Goal: Communication & Community: Answer question/provide support

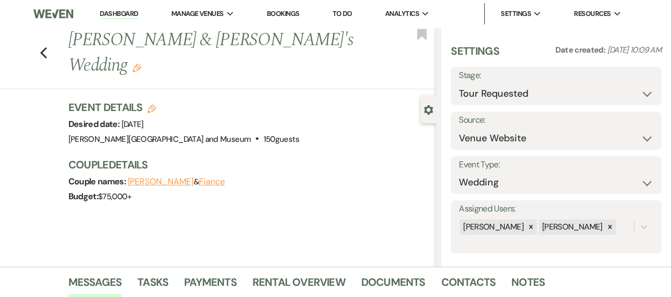
select select "2"
select select "5"
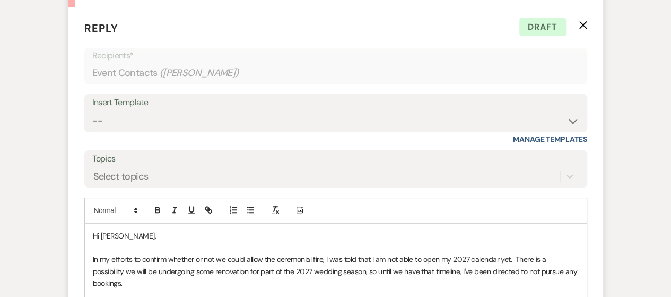
click at [302, 289] on p at bounding box center [336, 295] width 486 height 12
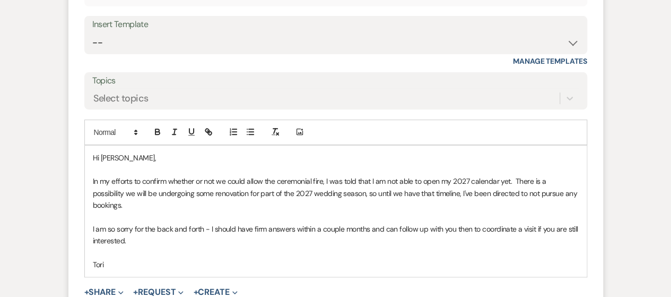
scroll to position [2227, 0]
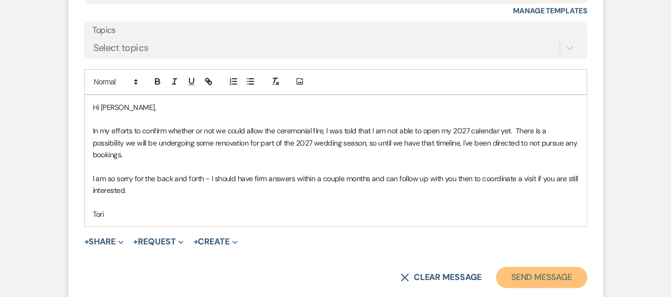
click at [554, 266] on button "Send Message" at bounding box center [541, 276] width 91 height 21
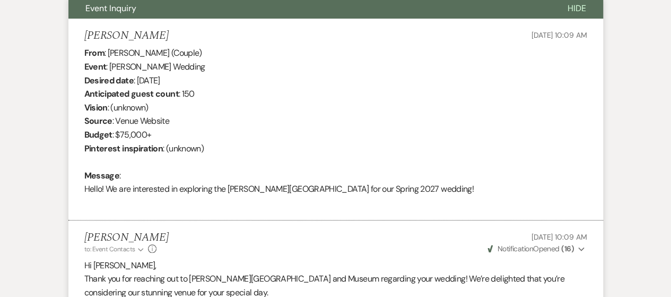
scroll to position [0, 0]
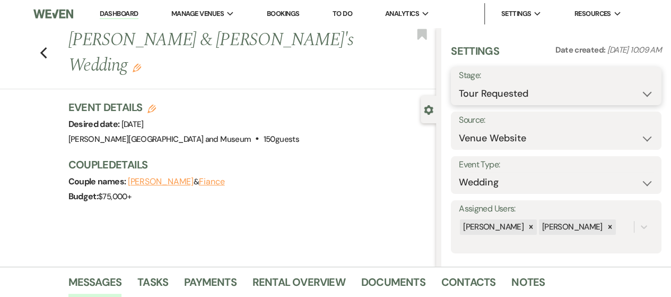
click at [540, 95] on select "Inquiry Follow Up Tour Requested Tour Confirmed Toured Proposal Sent Booked Lost" at bounding box center [556, 93] width 195 height 21
select select "9"
click at [459, 83] on select "Inquiry Follow Up Tour Requested Tour Confirmed Toured Proposal Sent Booked Lost" at bounding box center [556, 93] width 195 height 21
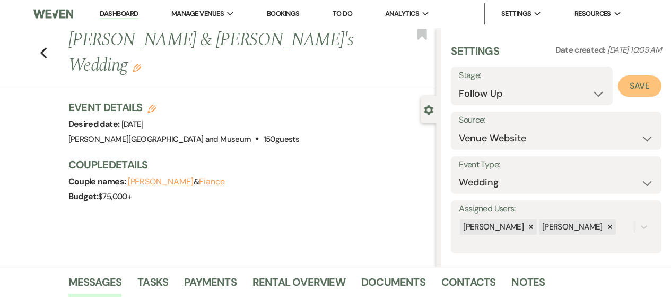
click at [632, 86] on button "Save" at bounding box center [640, 85] width 44 height 21
click at [115, 12] on link "Dashboard" at bounding box center [119, 14] width 38 height 10
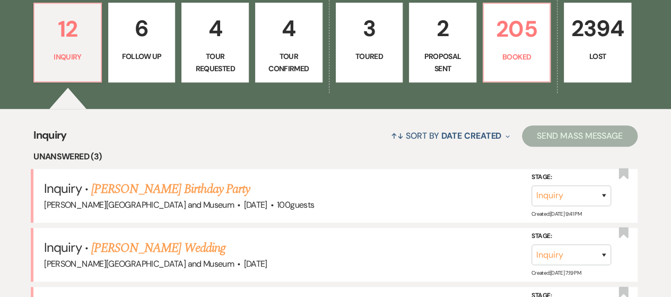
scroll to position [371, 0]
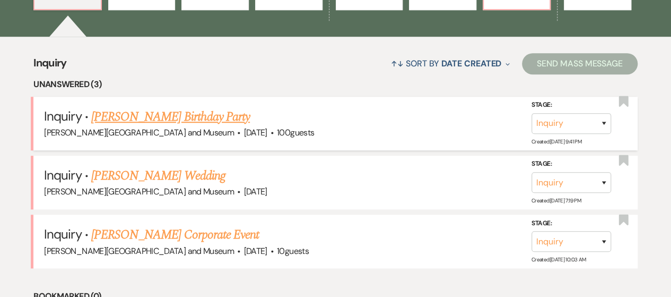
click at [134, 120] on link "[PERSON_NAME] Birthday Party" at bounding box center [170, 116] width 159 height 19
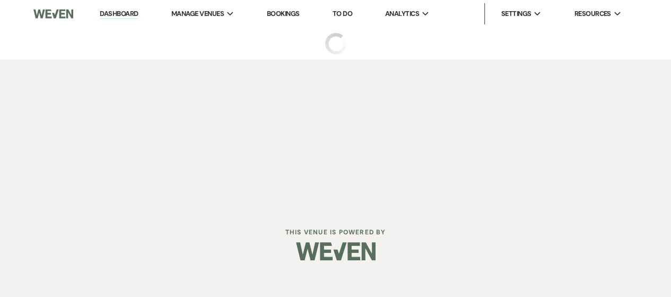
select select "5"
select select "4"
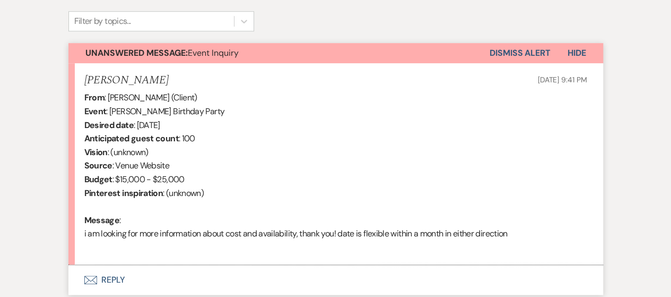
scroll to position [433, 0]
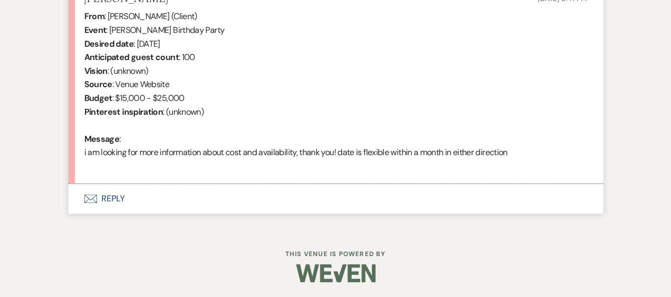
click at [110, 198] on button "Envelope Reply" at bounding box center [335, 199] width 535 height 30
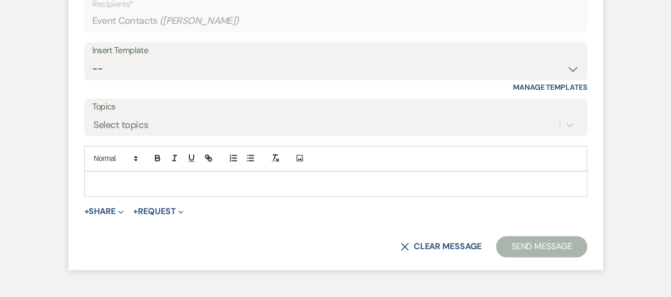
scroll to position [678, 0]
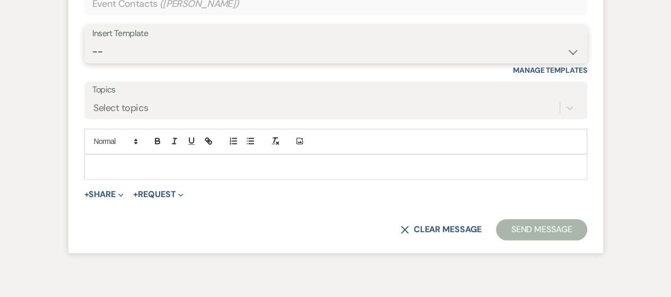
click at [142, 57] on select "-- Weven Planning Portal Introduction (Booked Events) Checking In Planning Foll…" at bounding box center [335, 51] width 487 height 21
select select "5053"
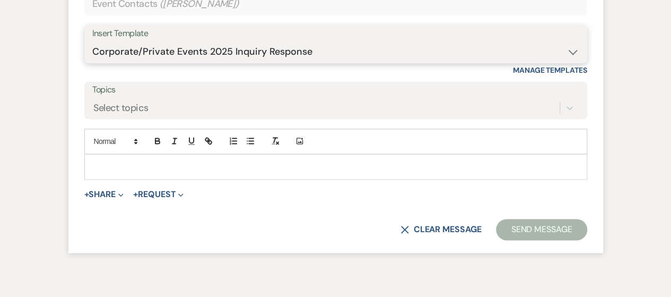
click at [92, 41] on select "-- Weven Planning Portal Introduction (Booked Events) Checking In Planning Foll…" at bounding box center [335, 51] width 487 height 21
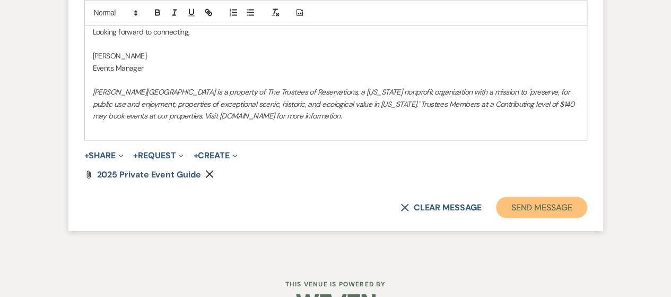
click at [528, 205] on button "Send Message" at bounding box center [541, 206] width 91 height 21
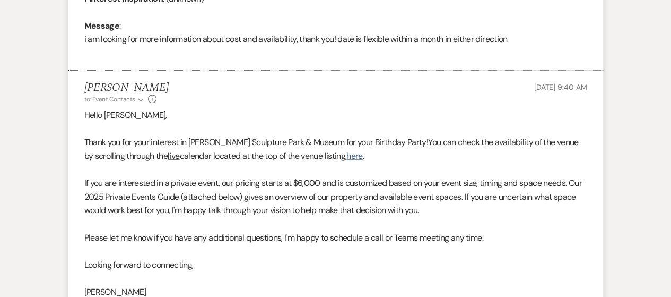
scroll to position [0, 0]
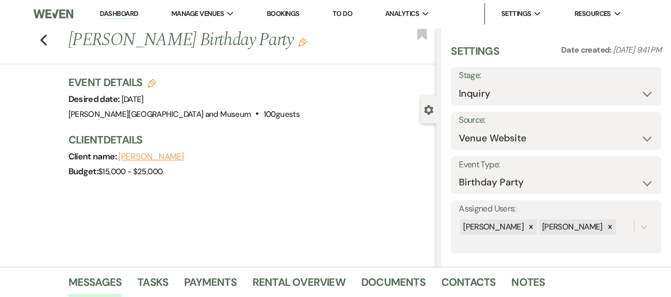
click at [112, 13] on link "Dashboard" at bounding box center [119, 14] width 38 height 10
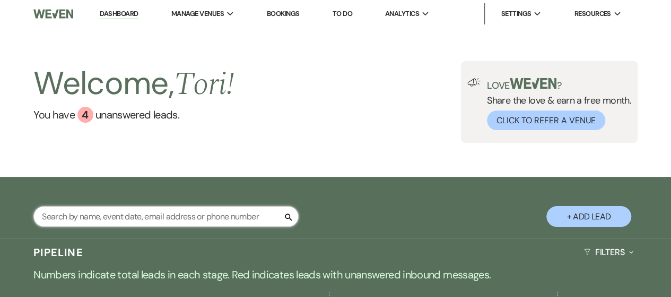
click at [204, 219] on input "text" at bounding box center [165, 216] width 265 height 21
type input "[PERSON_NAME]"
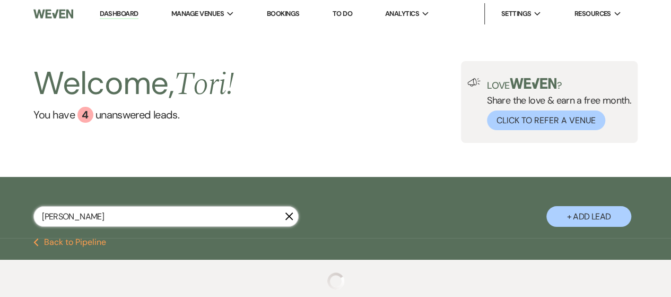
select select "9"
select select "8"
select select "5"
select select "8"
select select "4"
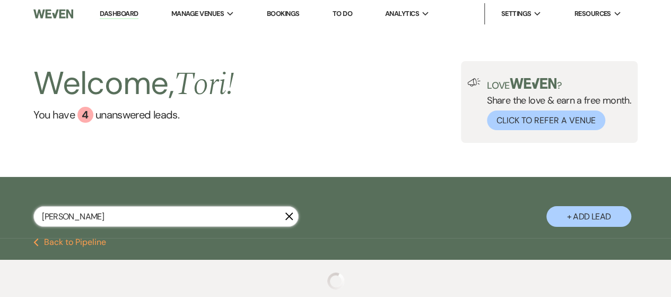
select select "8"
select select "5"
select select "8"
select select "5"
select select "8"
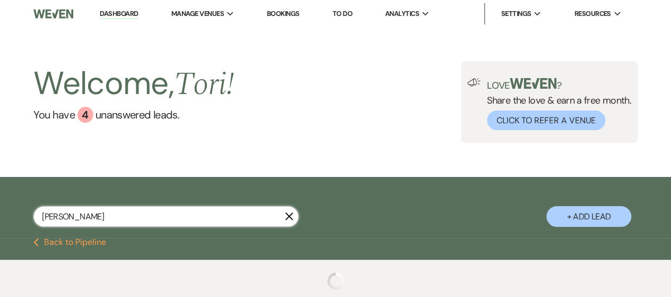
select select "10"
select select "8"
select select "5"
select select "8"
select select "5"
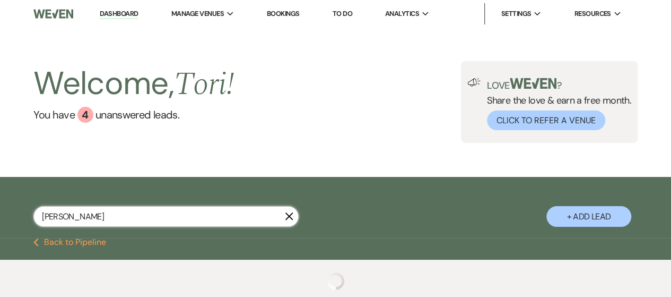
select select "8"
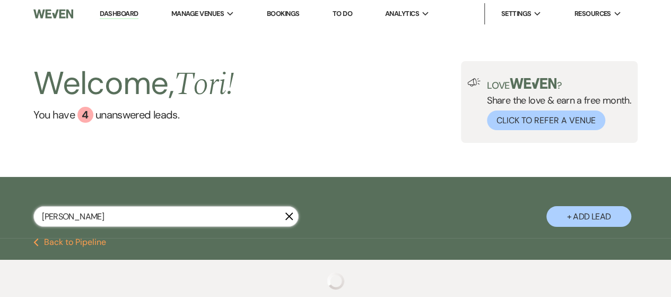
select select "8"
select select "2"
select select "8"
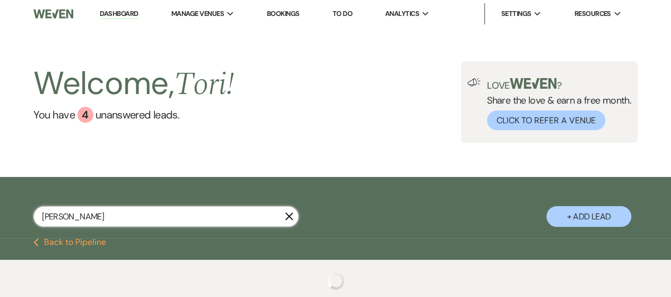
select select "2"
select select "8"
select select "2"
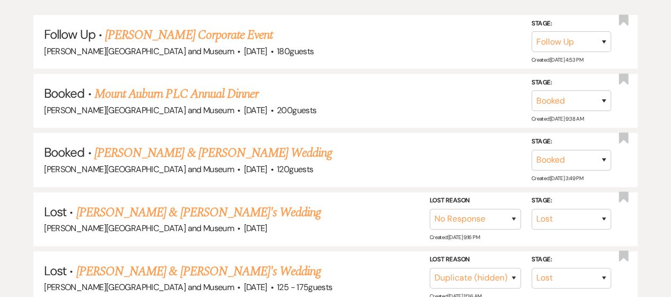
scroll to position [265, 0]
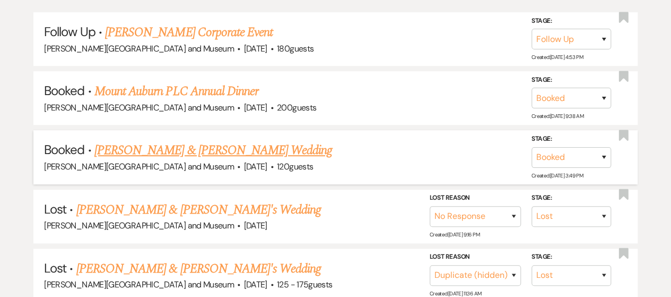
click at [203, 148] on link "[PERSON_NAME] & [PERSON_NAME] Wedding" at bounding box center [213, 150] width 238 height 19
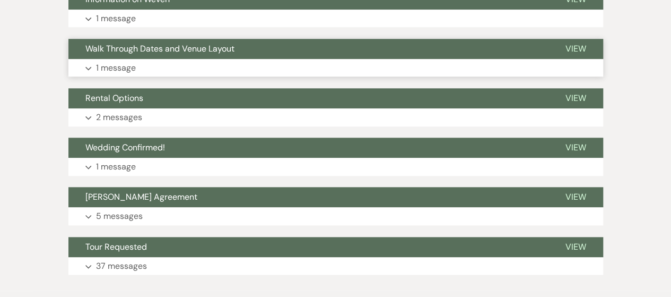
scroll to position [560, 0]
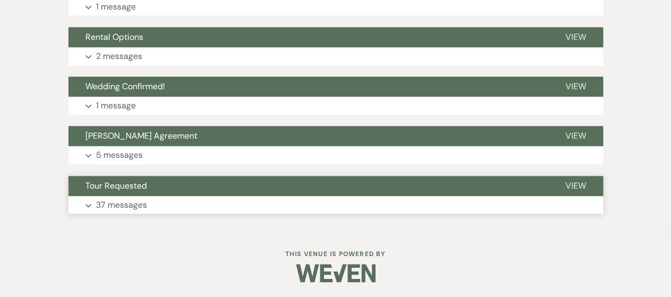
click at [284, 204] on button "Expand 37 messages" at bounding box center [335, 205] width 535 height 18
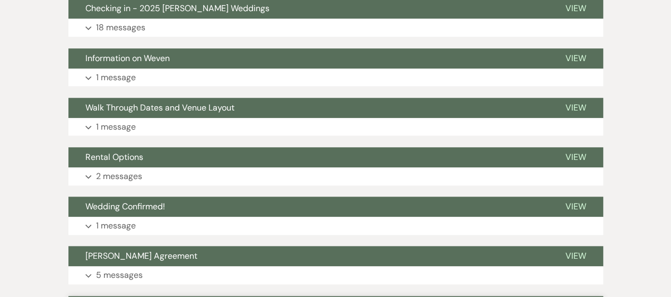
scroll to position [433, 0]
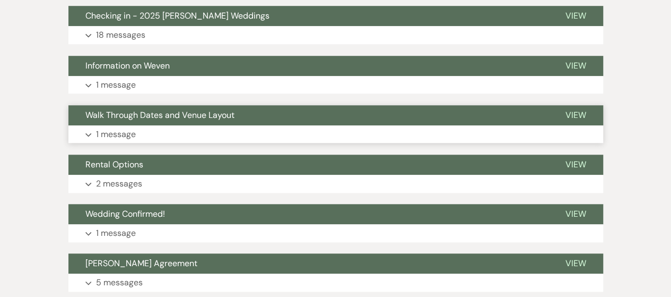
click at [212, 126] on button "Expand 1 message" at bounding box center [335, 134] width 535 height 18
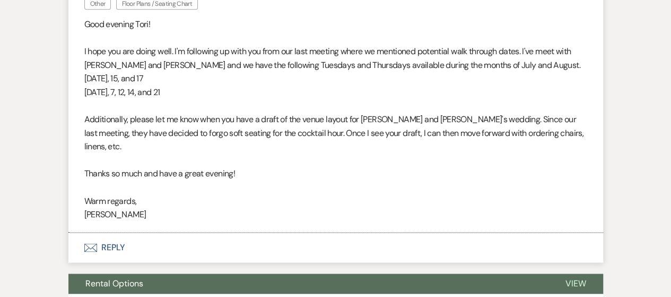
scroll to position [592, 0]
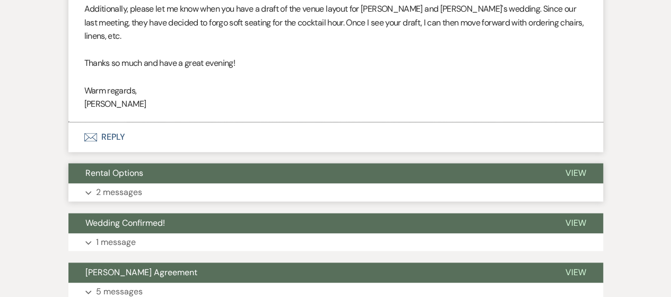
click at [177, 163] on button "Rental Options" at bounding box center [308, 173] width 480 height 20
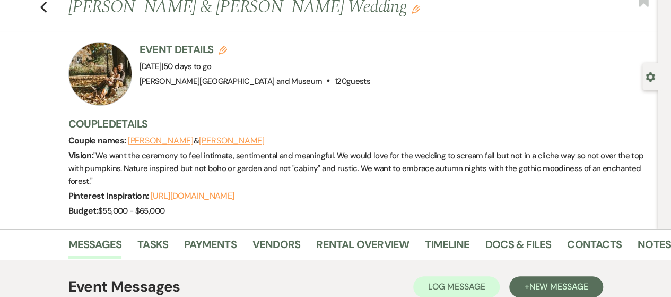
scroll to position [0, 0]
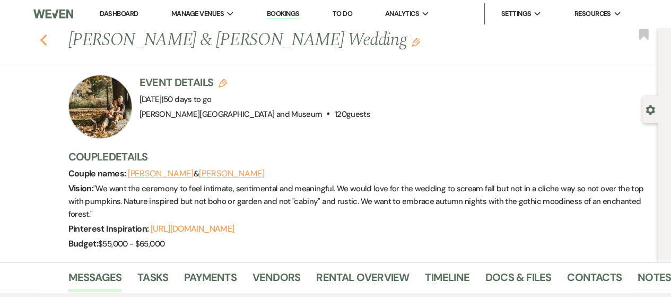
click at [44, 39] on icon "Previous" at bounding box center [44, 40] width 8 height 13
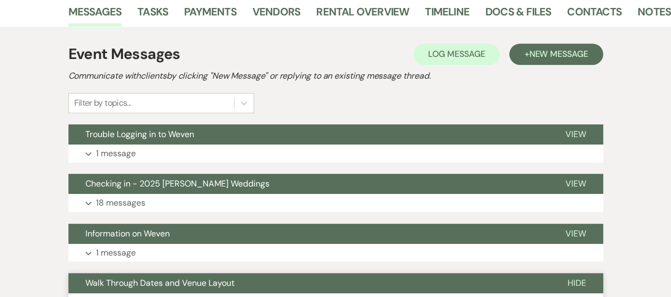
select select "9"
select select "8"
select select "5"
select select "8"
select select "4"
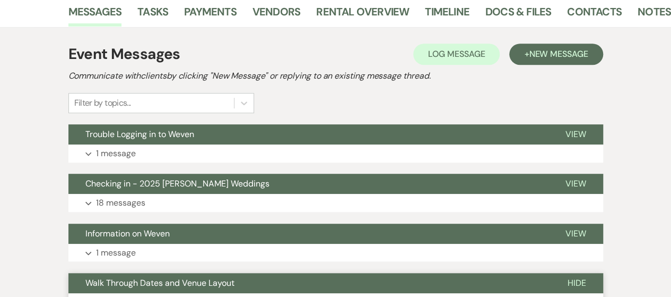
select select "8"
select select "5"
select select "8"
select select "5"
select select "8"
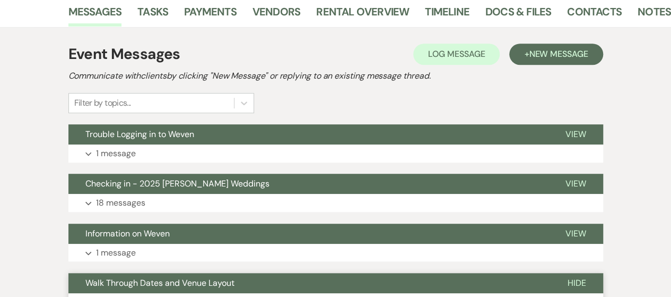
select select "10"
select select "8"
select select "5"
select select "8"
select select "5"
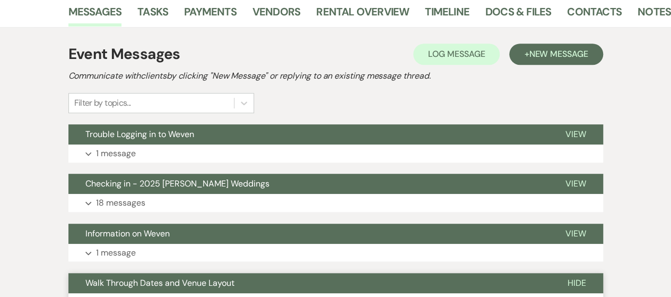
select select "8"
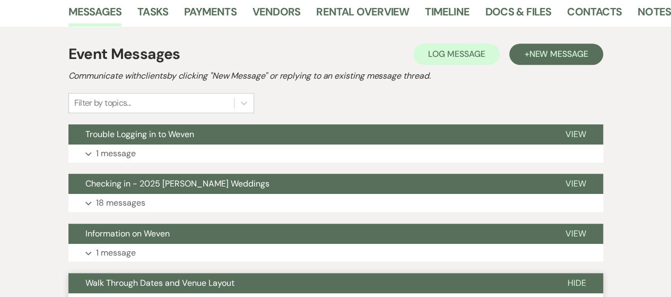
select select "8"
select select "2"
select select "8"
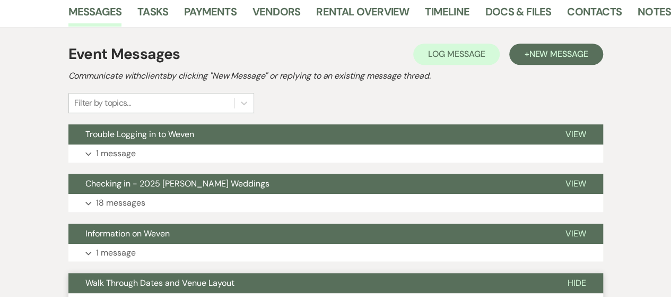
select select "2"
select select "8"
select select "2"
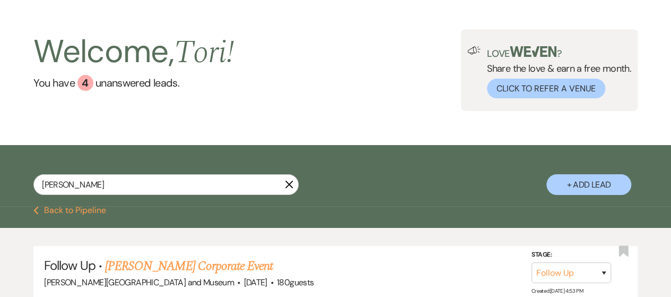
scroll to position [0, 0]
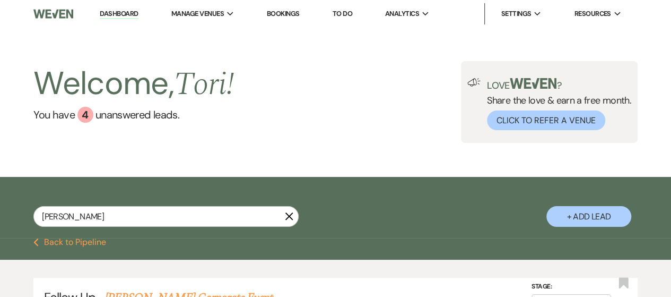
click at [290, 218] on icon "X" at bounding box center [289, 216] width 8 height 8
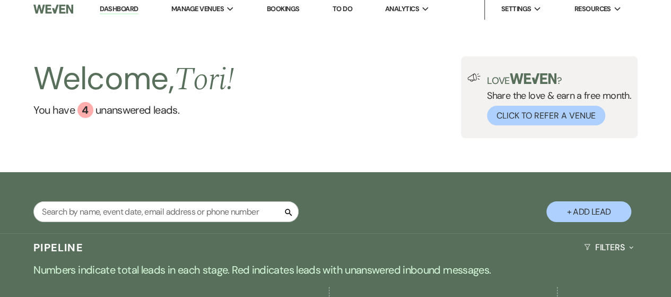
scroll to position [212, 0]
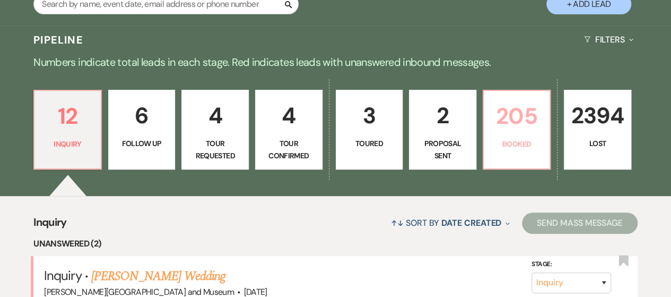
click at [489, 144] on link "205 Booked" at bounding box center [517, 130] width 68 height 80
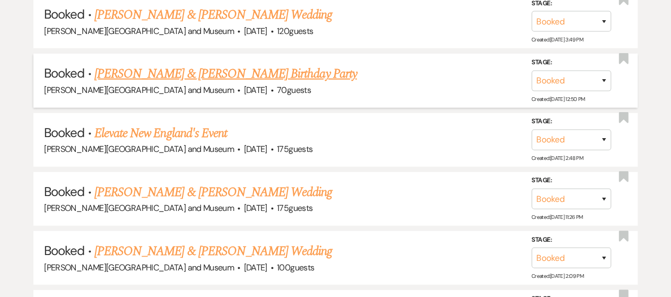
scroll to position [1326, 0]
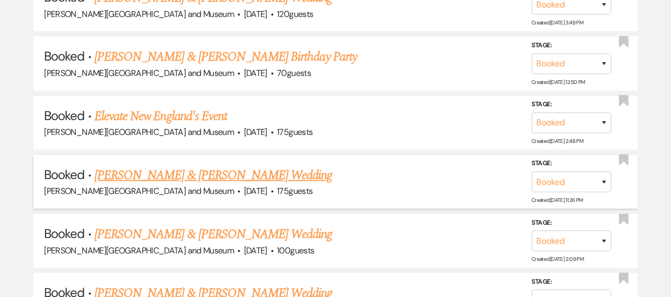
click at [231, 166] on link "[PERSON_NAME] & [PERSON_NAME] Wedding" at bounding box center [213, 175] width 238 height 19
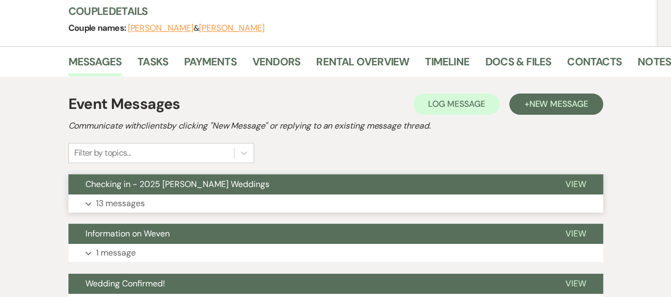
scroll to position [212, 0]
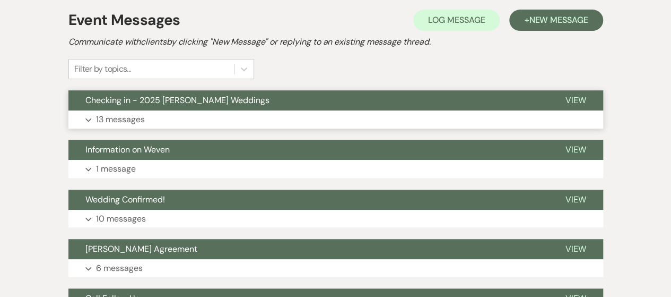
click at [189, 112] on button "Expand 13 messages" at bounding box center [335, 119] width 535 height 18
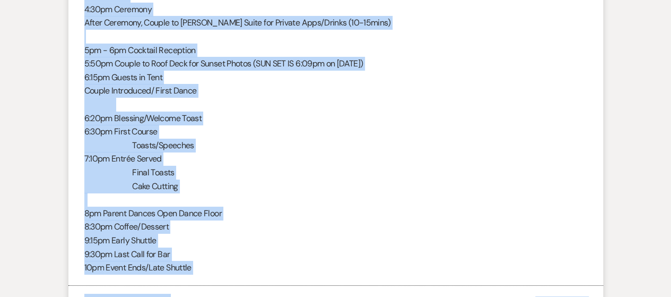
scroll to position [1937, 0]
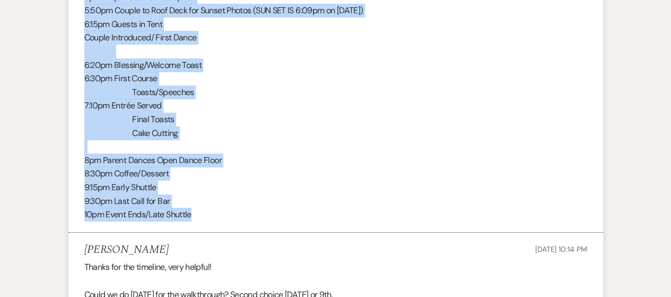
drag, startPoint x: 82, startPoint y: 163, endPoint x: 211, endPoint y: 171, distance: 129.2
copy div "9:01lo Ipsumd Sitametc Adipi 6:60el Seddoe/Tempori Utlab etdolor ma alIquaeni A…"
